Goal: Use online tool/utility

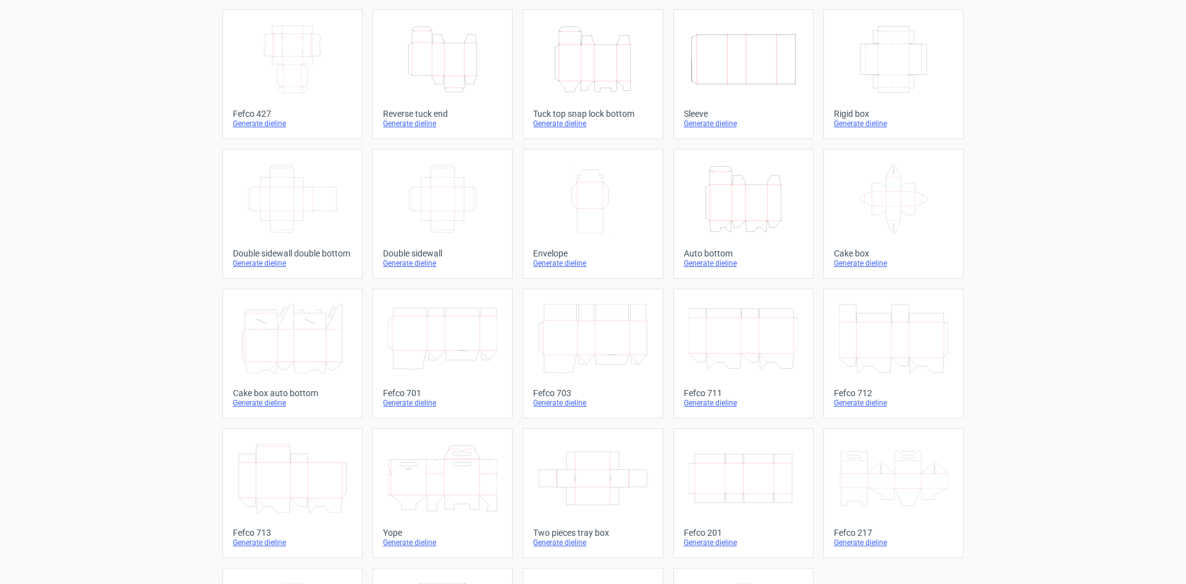
scroll to position [3, 0]
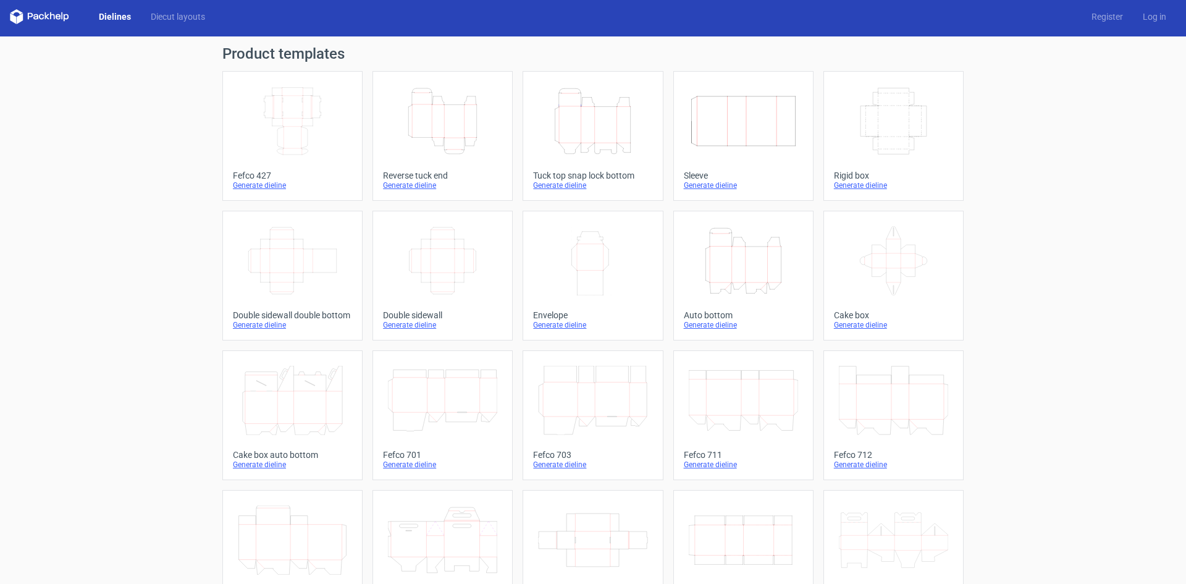
click at [273, 256] on icon "Width Depth Height" at bounding box center [292, 260] width 109 height 69
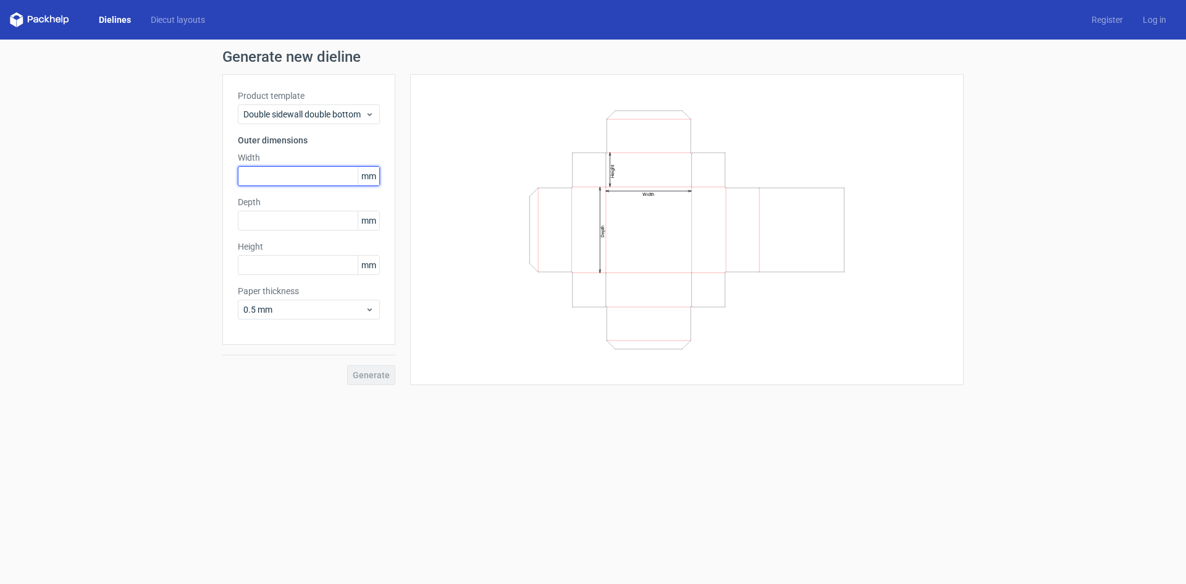
click at [276, 175] on input "text" at bounding box center [309, 176] width 142 height 20
type input "280"
type input "40"
type input "75"
click at [376, 372] on span "Generate" at bounding box center [371, 374] width 37 height 9
